Goal: Find specific page/section: Find specific page/section

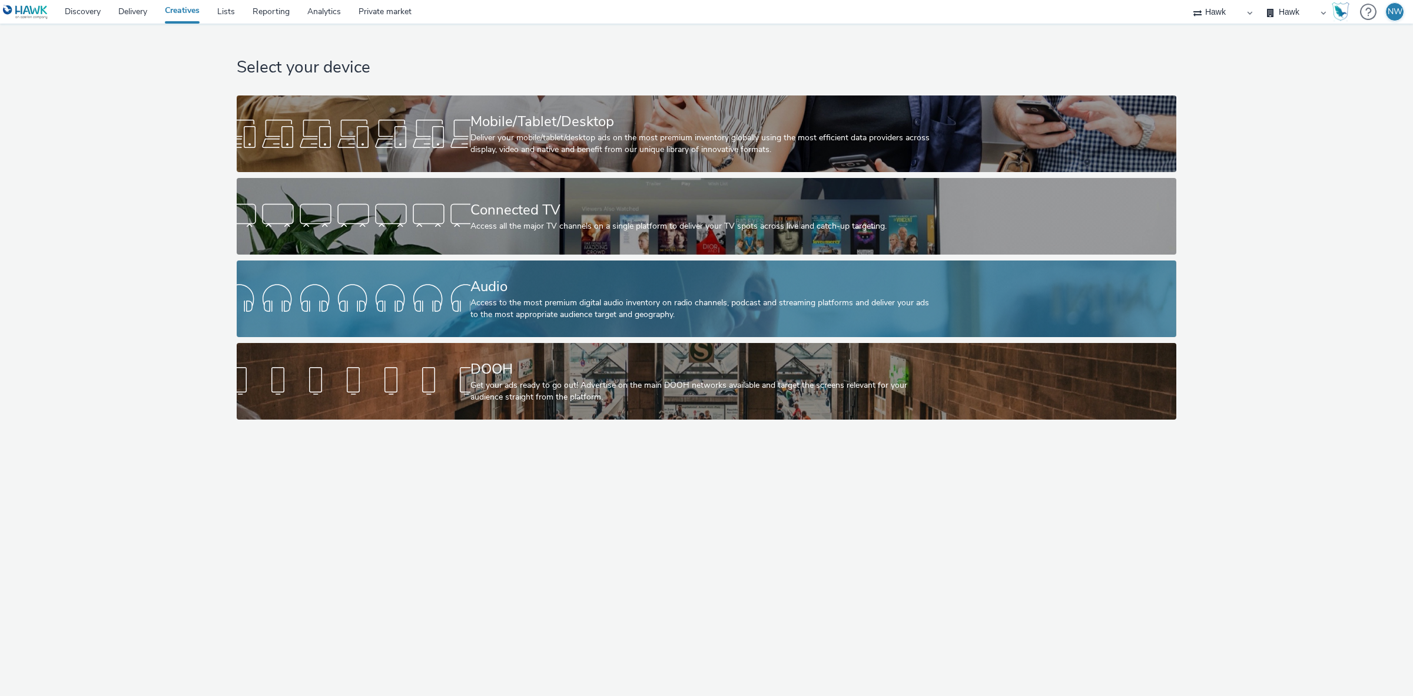
click at [580, 307] on div "Access to the most premium digital audio inventory on radio channels, podcast a…" at bounding box center [705, 309] width 468 height 24
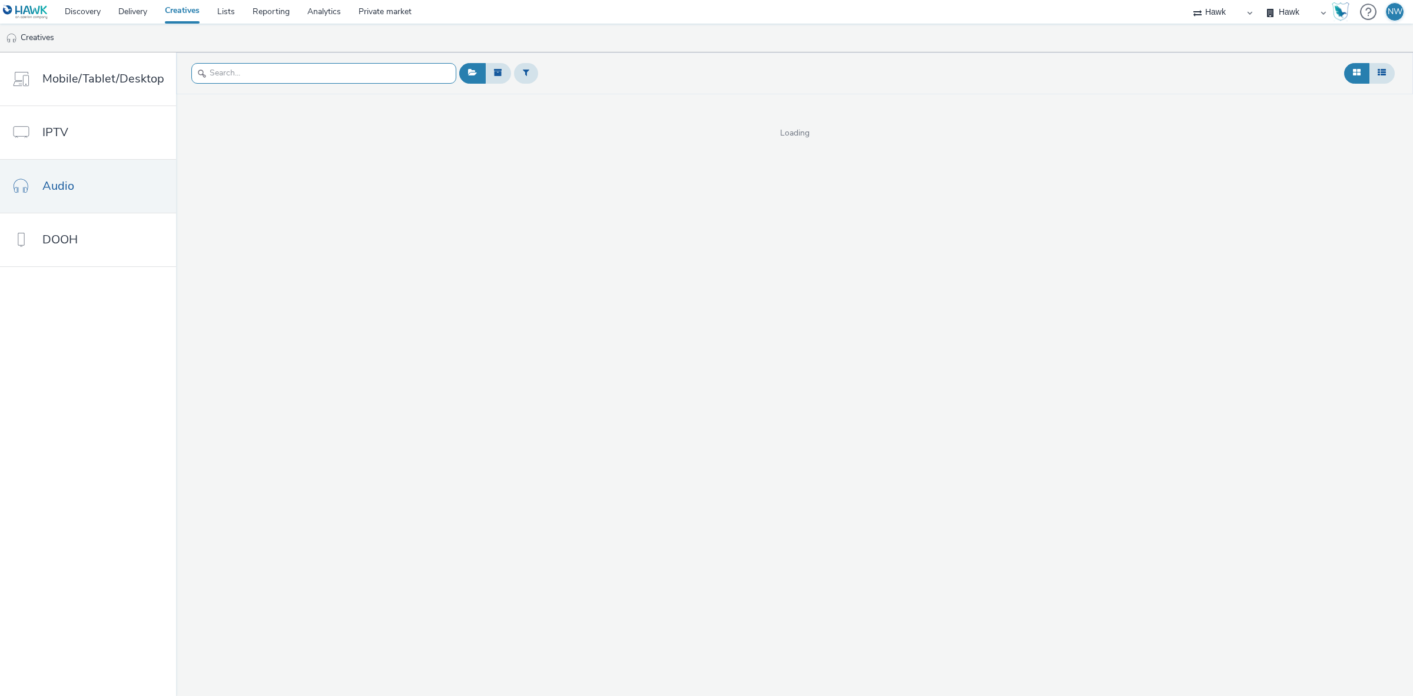
click at [233, 72] on input "text" at bounding box center [323, 73] width 265 height 21
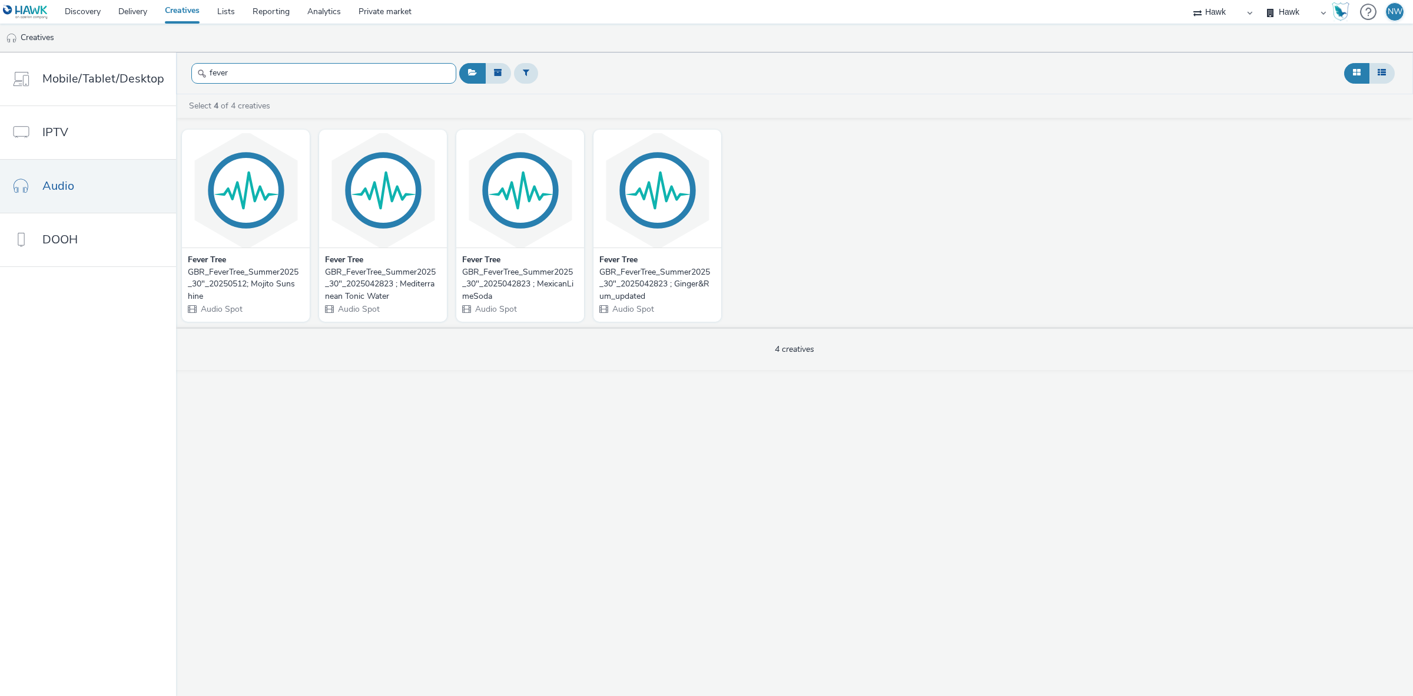
type input "fever"
click at [645, 280] on div "GBR_FeverTree_Summer2025_30"_2025042823 ; Ginger&Rum_updated" at bounding box center [655, 284] width 111 height 36
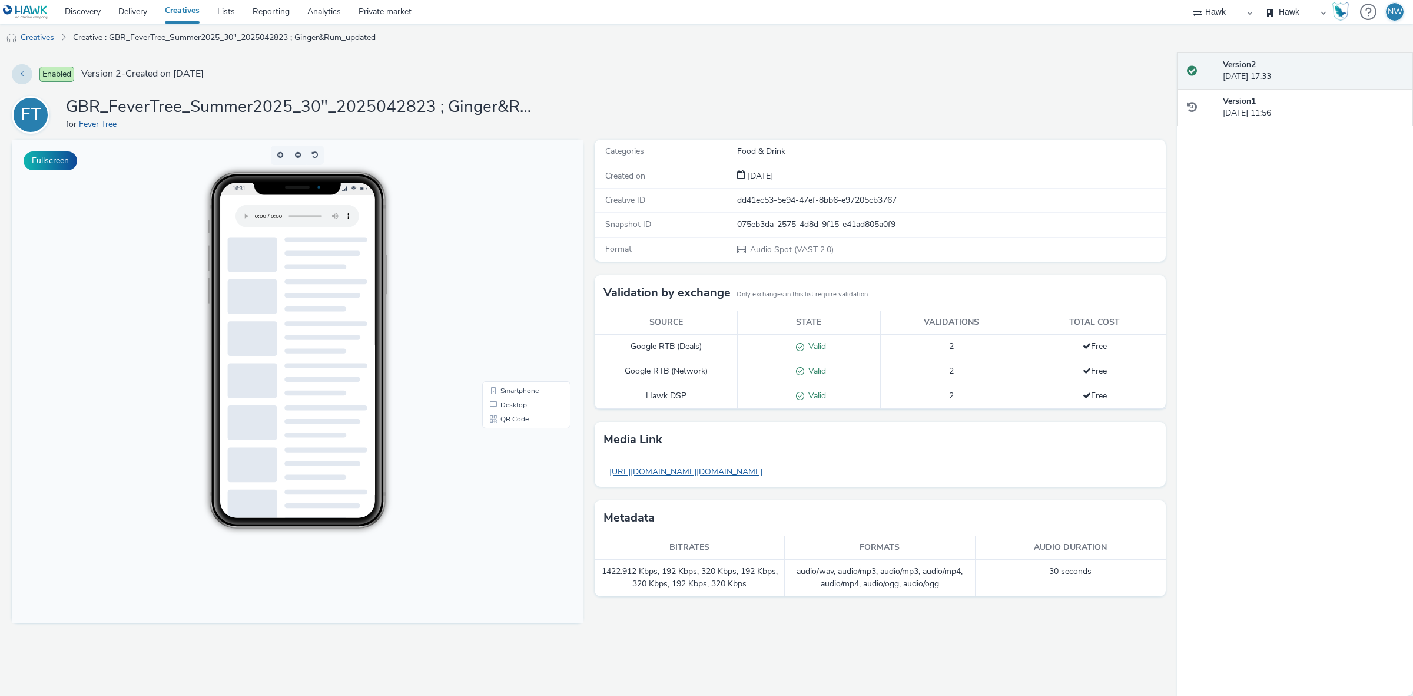
click at [754, 473] on link "[URL][DOMAIN_NAME][DOMAIN_NAME]" at bounding box center [686, 471] width 165 height 23
